Goal: Task Accomplishment & Management: Manage account settings

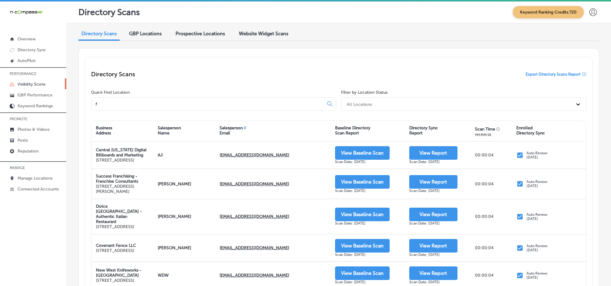
click at [28, 178] on p "Manage Locations" at bounding box center [34, 178] width 35 height 5
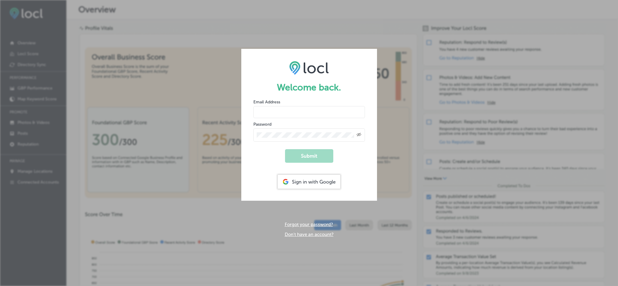
click at [299, 111] on input "email" at bounding box center [309, 112] width 112 height 12
type input "[EMAIL_ADDRESS][DOMAIN_NAME]"
click at [310, 150] on button "Submit" at bounding box center [309, 156] width 48 height 14
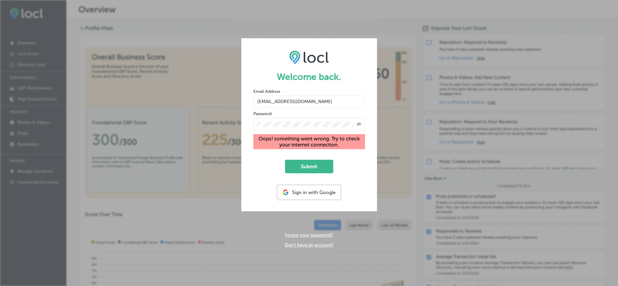
click at [358, 123] on icon "Created with Sketch." at bounding box center [358, 124] width 5 height 4
click at [315, 166] on button "Submit" at bounding box center [309, 167] width 48 height 14
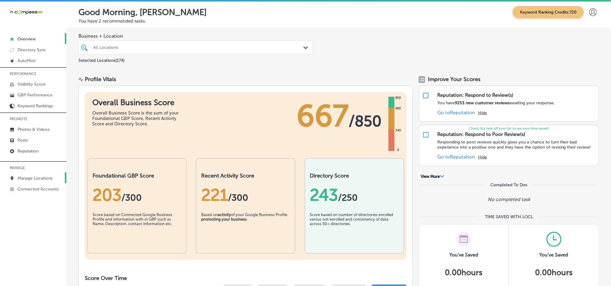
click at [21, 177] on p "Manage Locations" at bounding box center [34, 178] width 35 height 5
